Goal: Transaction & Acquisition: Purchase product/service

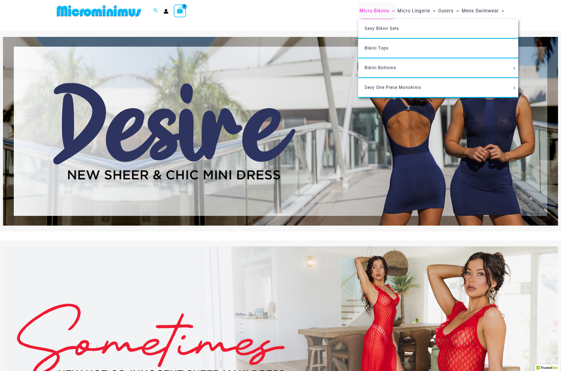
click at [372, 12] on span "Micro Bikinis" at bounding box center [374, 11] width 30 height 14
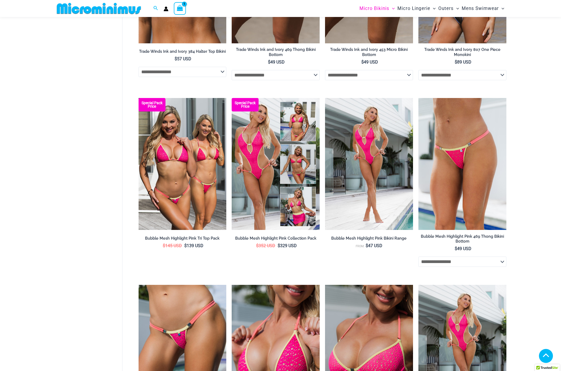
scroll to position [342, 0]
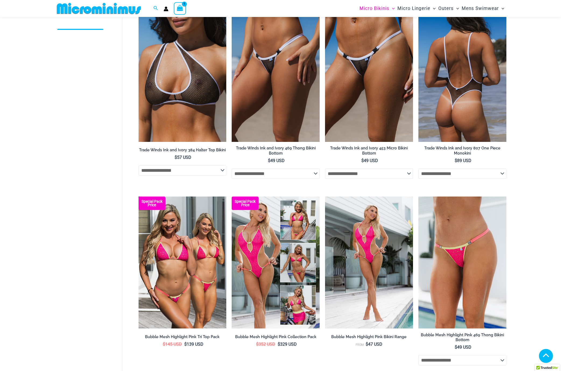
click at [457, 74] on img at bounding box center [462, 76] width 88 height 132
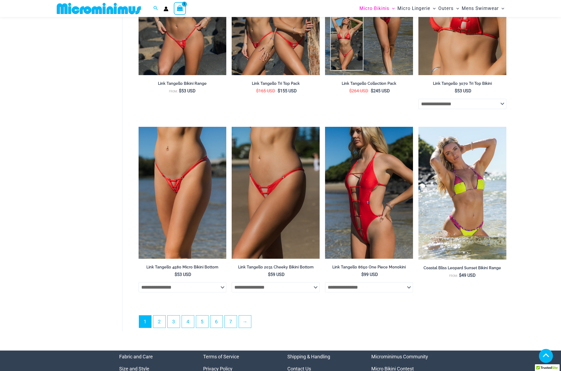
scroll to position [1424, 0]
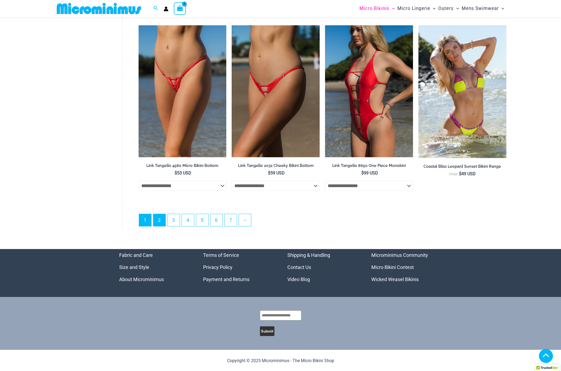
click at [164, 222] on link "2" at bounding box center [159, 220] width 12 height 12
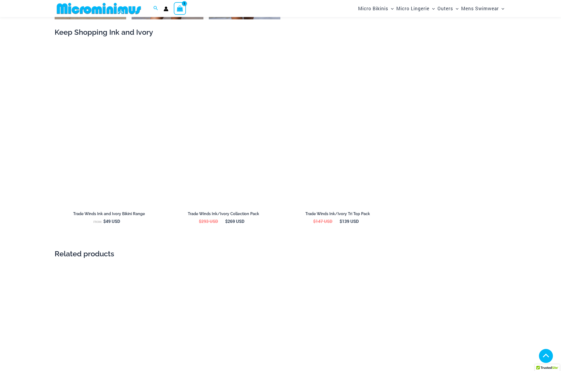
scroll to position [770, 0]
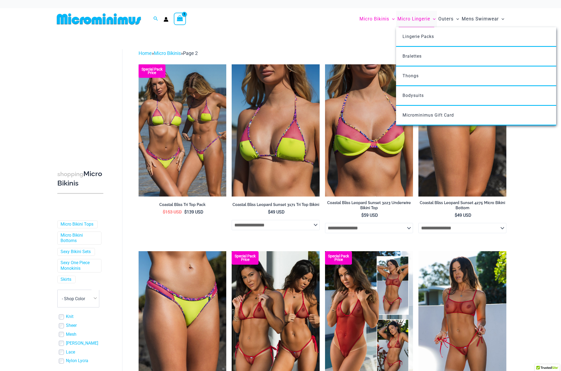
click at [415, 17] on span "Micro Lingerie" at bounding box center [413, 19] width 33 height 14
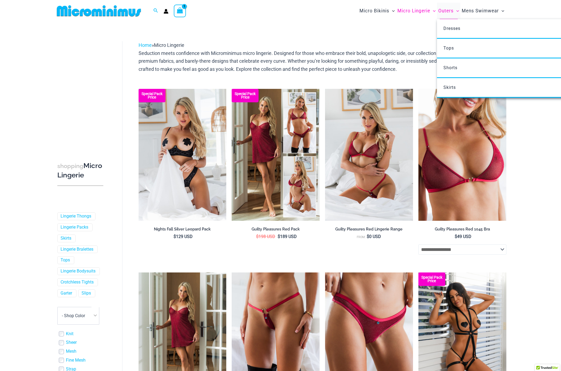
click at [443, 11] on span "Outers" at bounding box center [445, 11] width 15 height 14
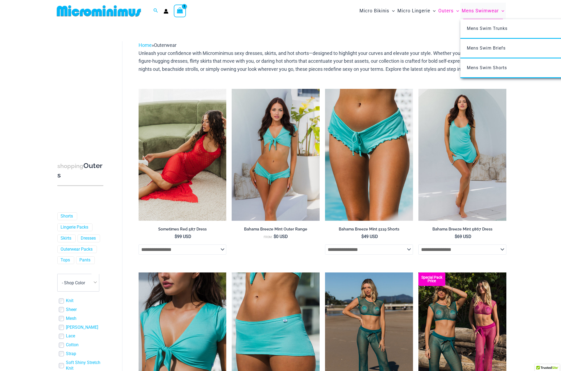
click at [484, 8] on span "Mens Swimwear" at bounding box center [480, 11] width 37 height 14
